Goal: Task Accomplishment & Management: Use online tool/utility

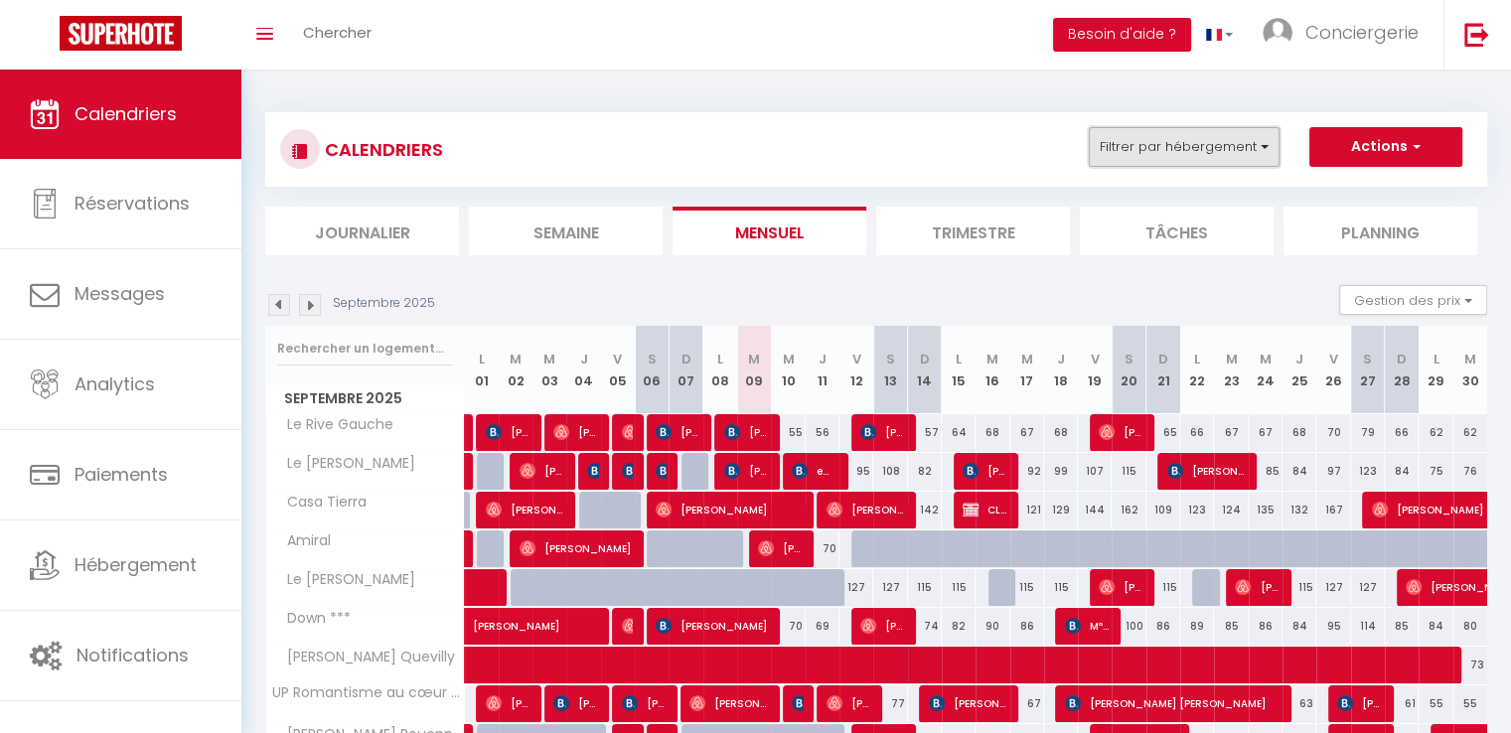
click at [1223, 155] on button "Filtrer par hébergement" at bounding box center [1183, 147] width 191 height 40
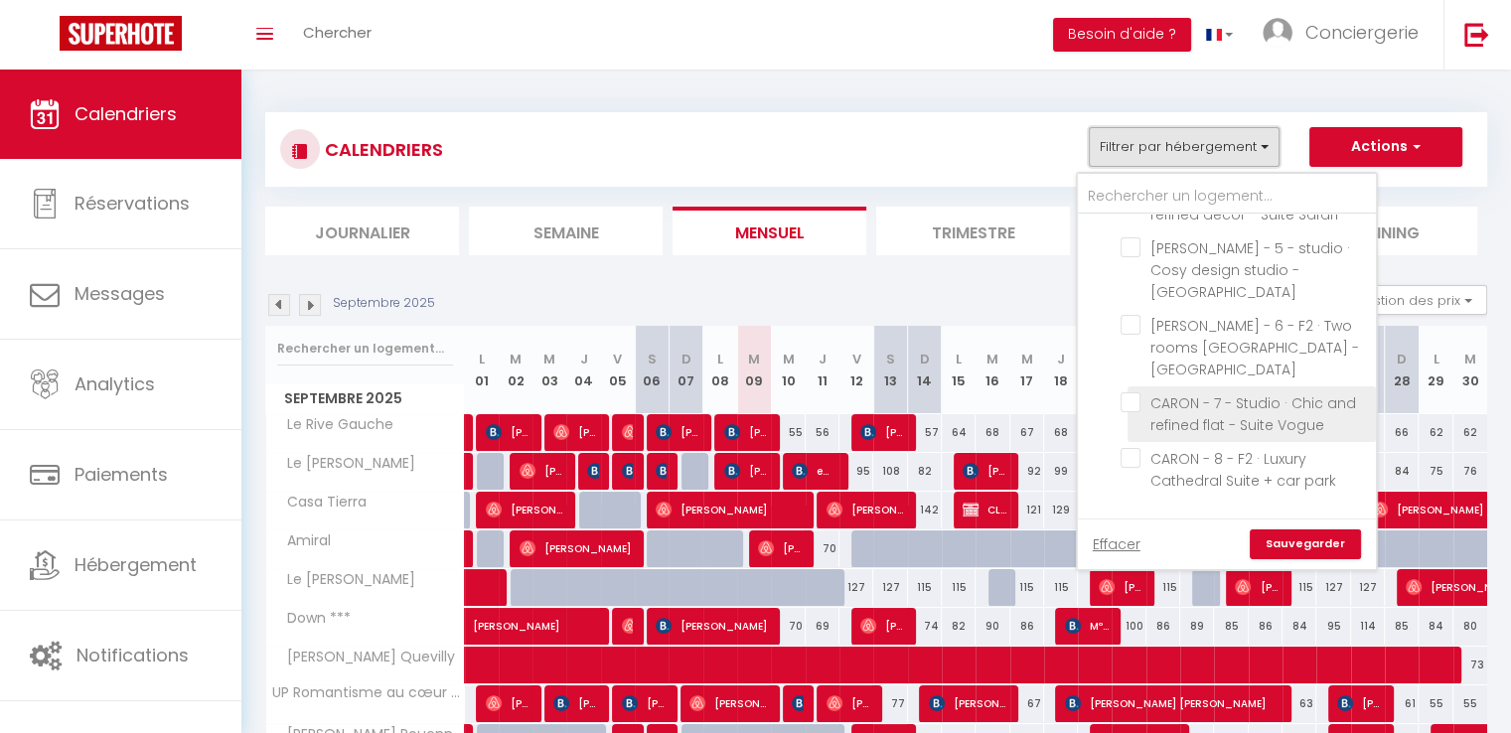
scroll to position [695, 0]
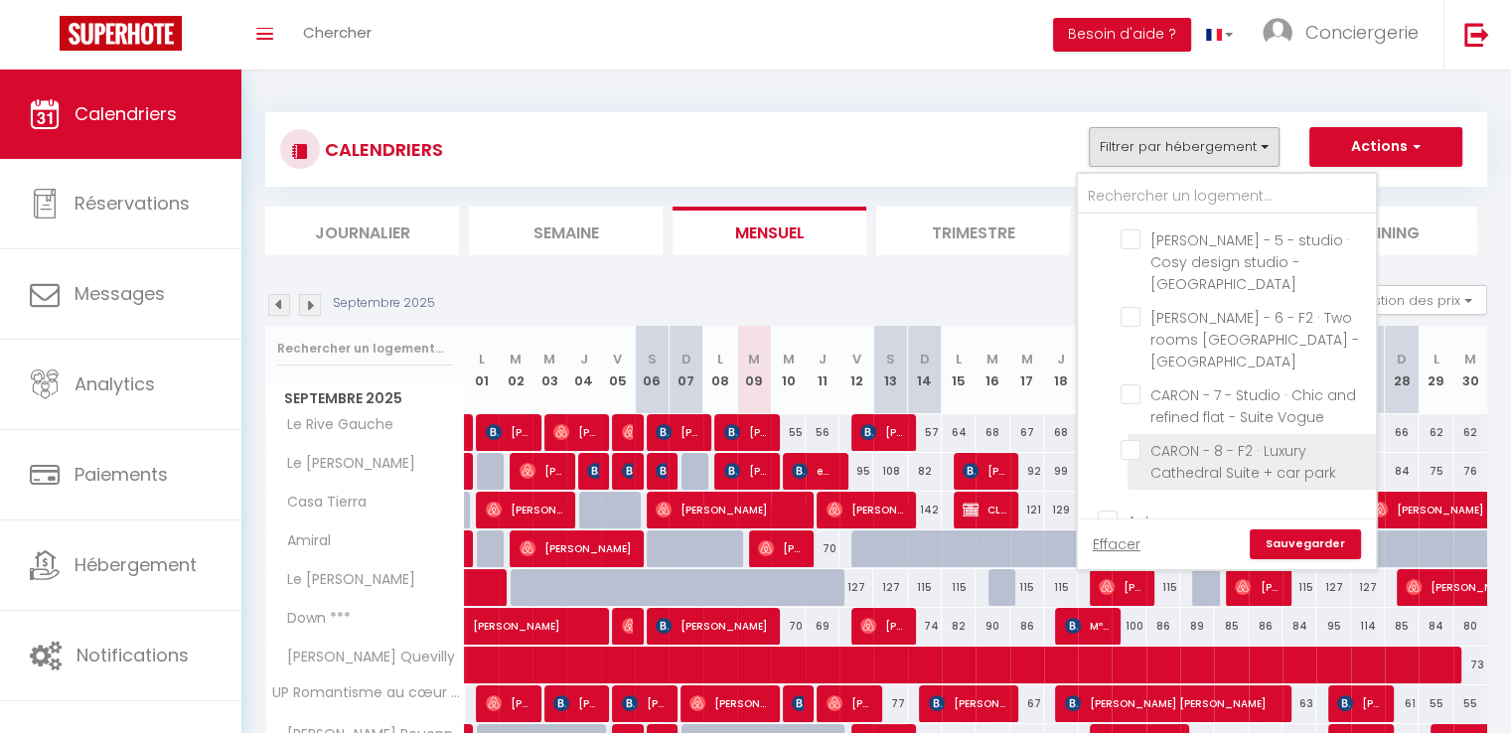
drag, startPoint x: 1126, startPoint y: 440, endPoint x: 1154, endPoint y: 458, distance: 33.1
click at [1127, 440] on input "CARON - 8 - F2 · Luxury Cathedral Suite + car park" at bounding box center [1244, 450] width 248 height 20
checkbox input "true"
checkbox input "false"
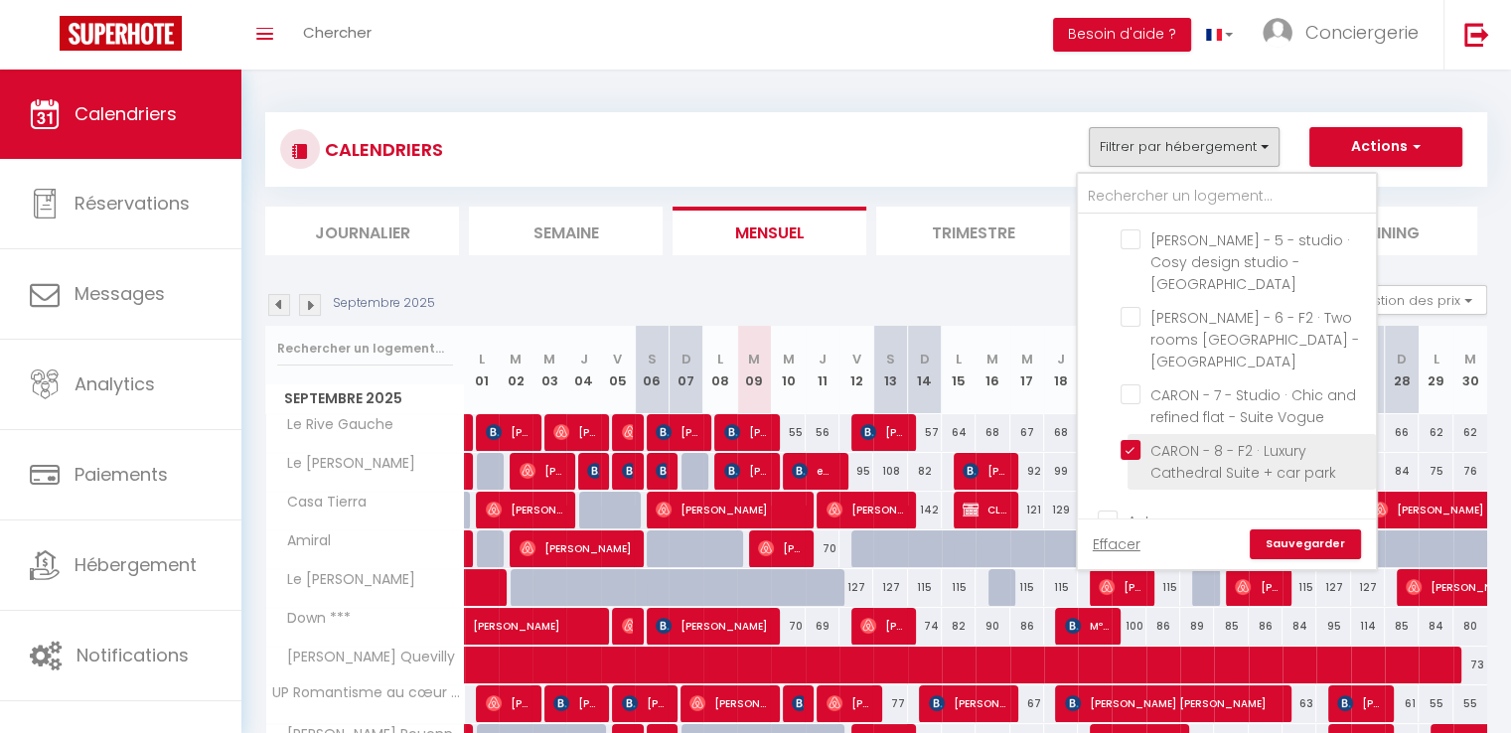
checkbox input "false"
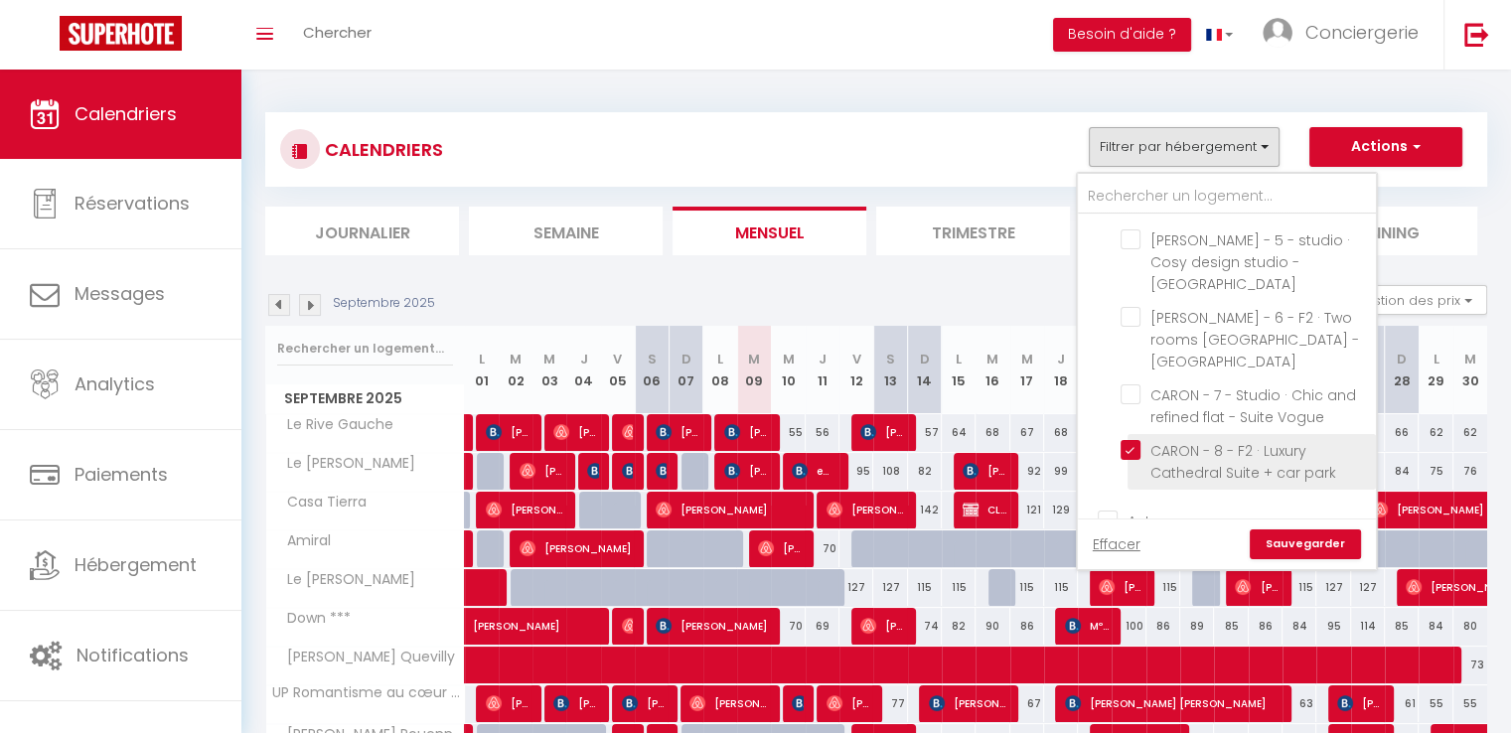
checkbox input "false"
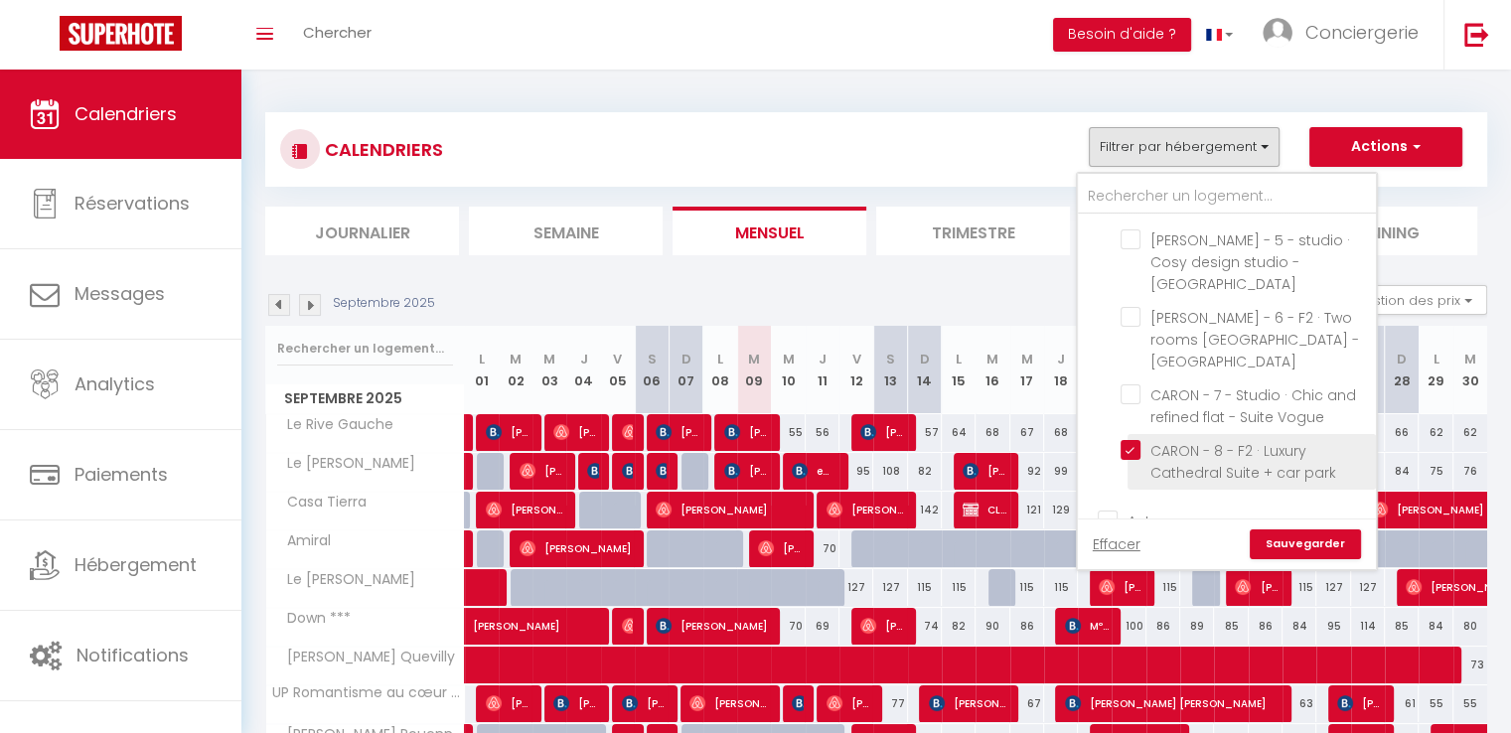
checkbox input "false"
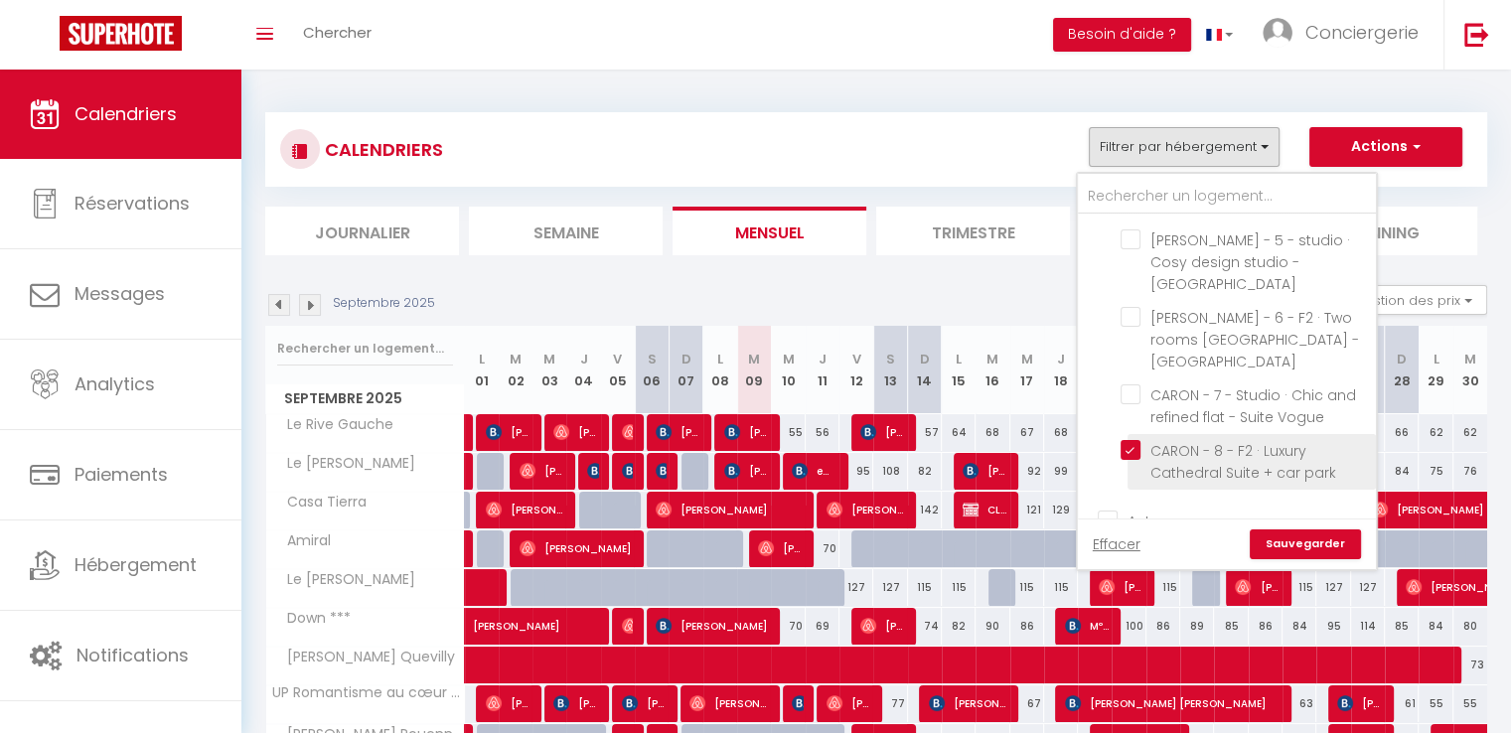
checkbox input "false"
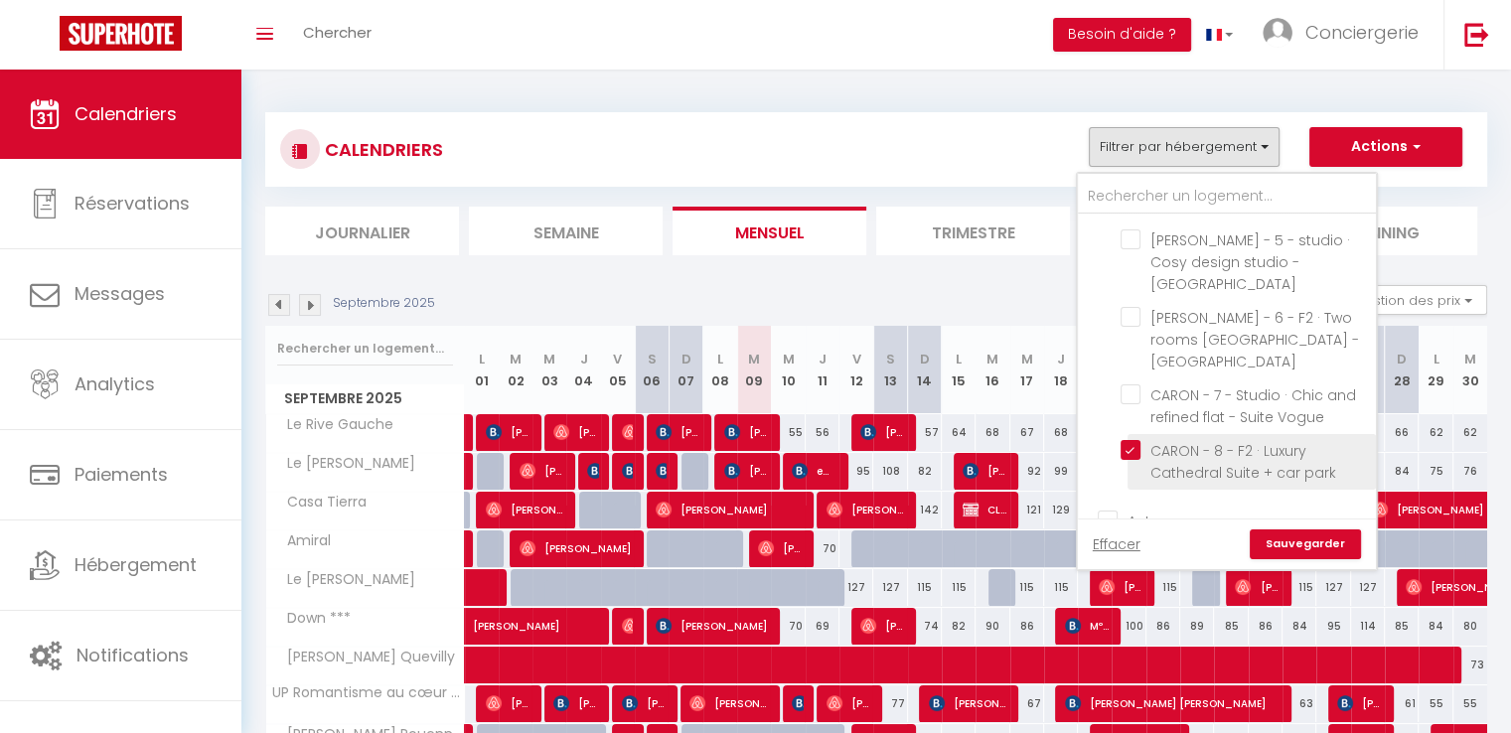
checkbox input "false"
click at [1319, 545] on link "Sauvegarder" at bounding box center [1304, 544] width 111 height 30
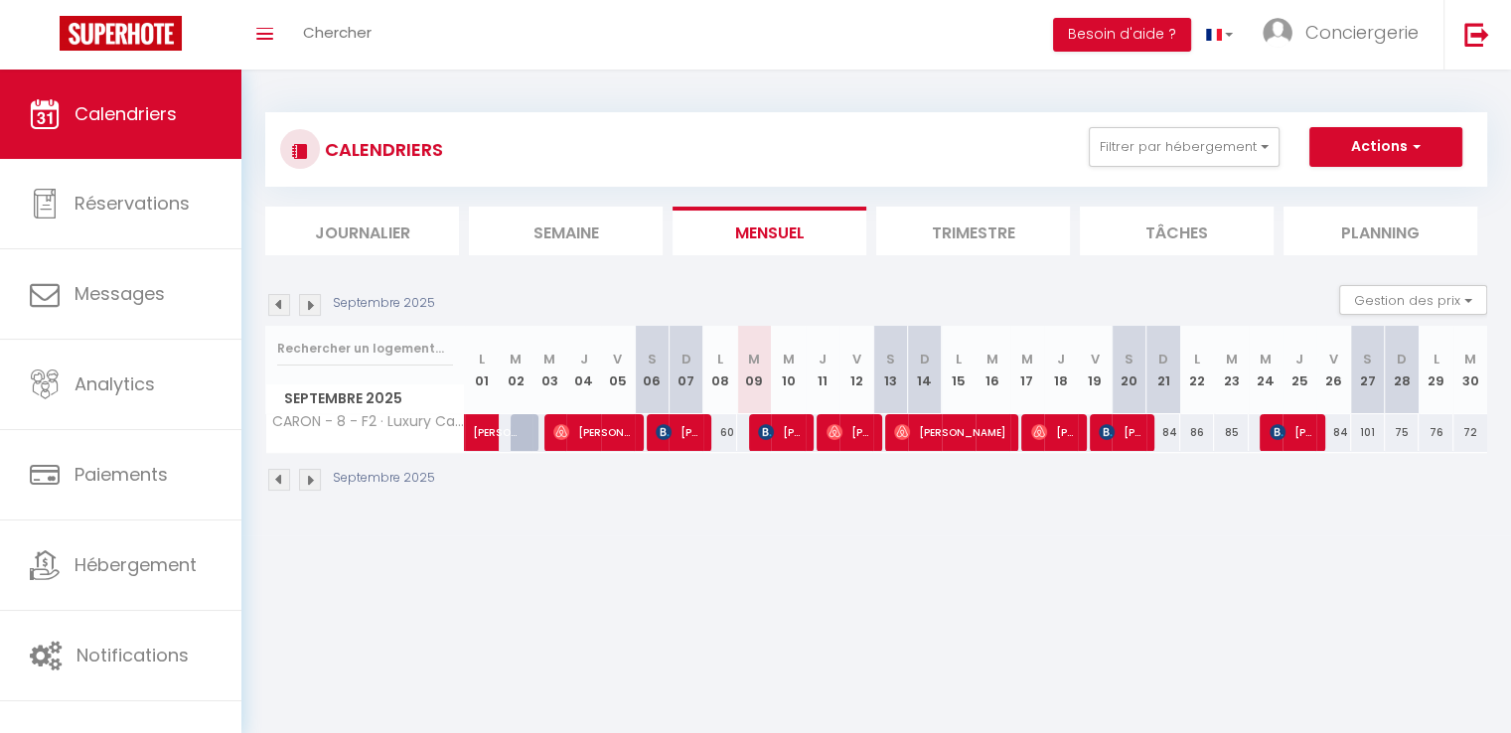
click at [284, 301] on img at bounding box center [279, 305] width 22 height 22
